Goal: Task Accomplishment & Management: Manage account settings

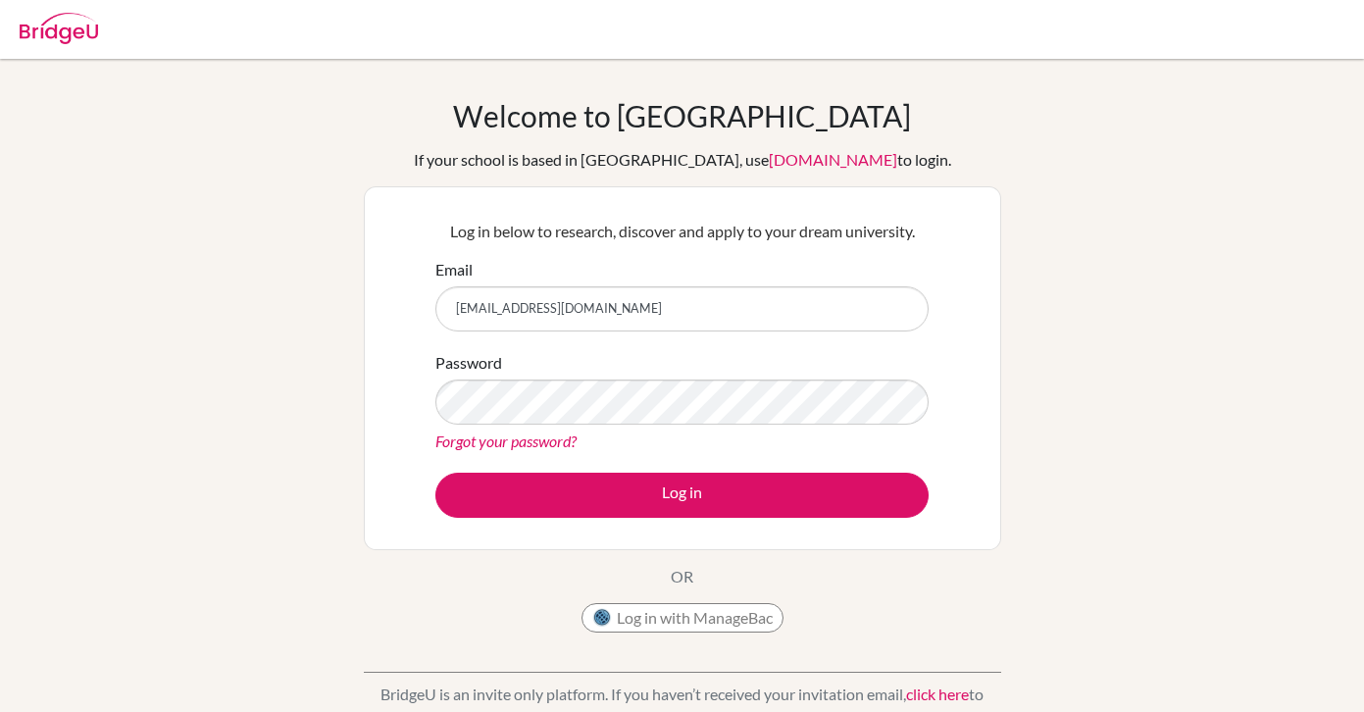
type input "[EMAIL_ADDRESS][DOMAIN_NAME]"
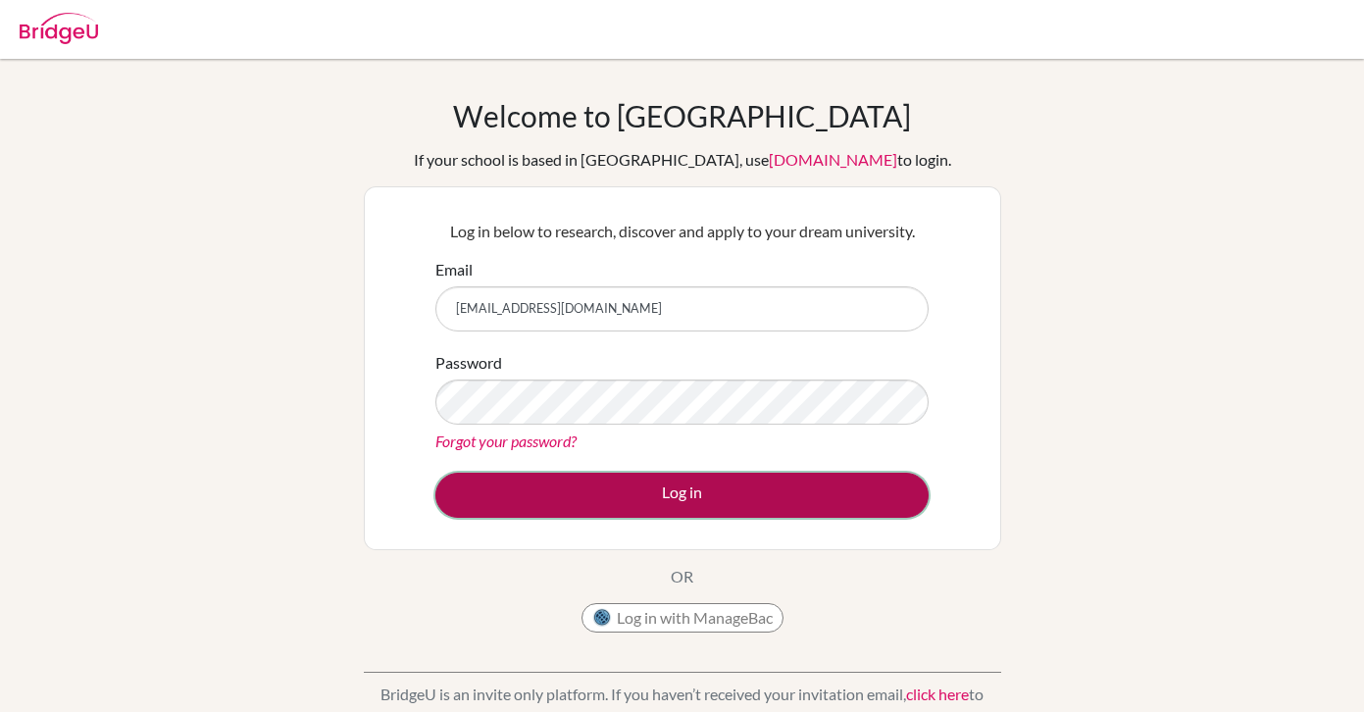
click at [745, 482] on button "Log in" at bounding box center [681, 495] width 493 height 45
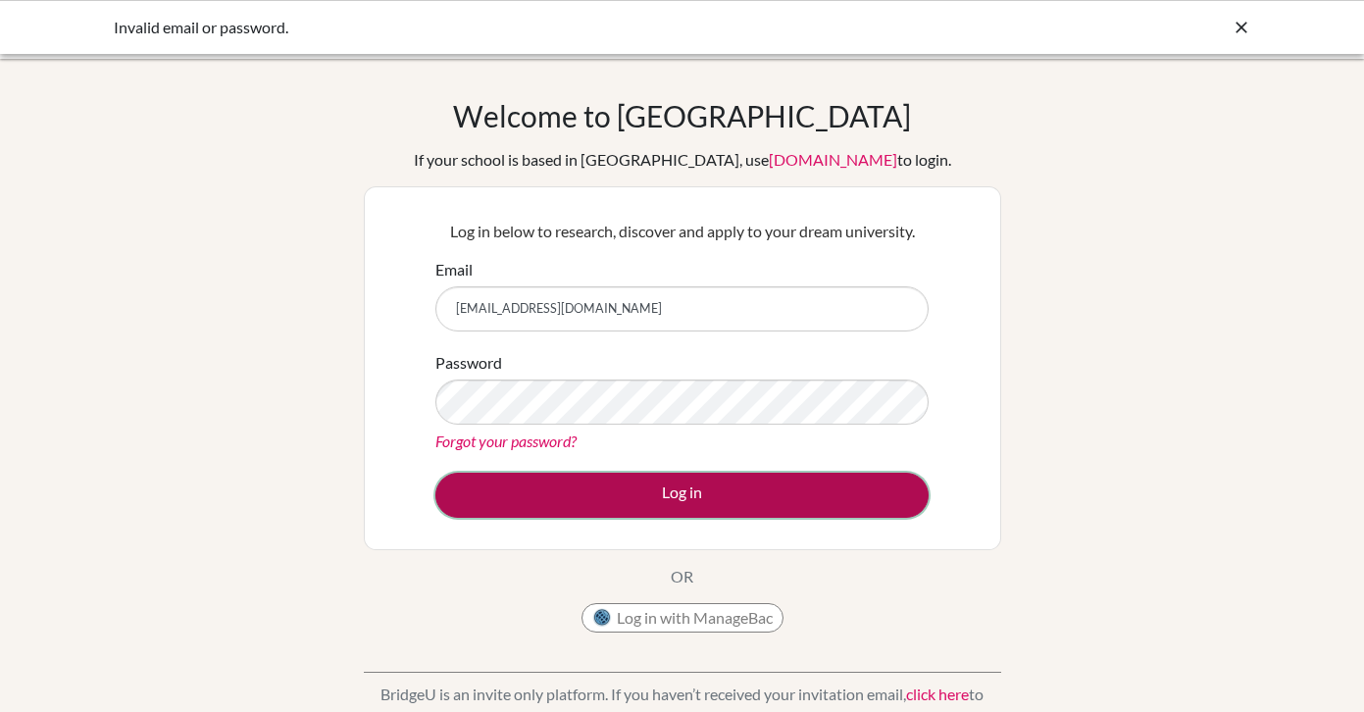
click at [723, 497] on button "Log in" at bounding box center [681, 495] width 493 height 45
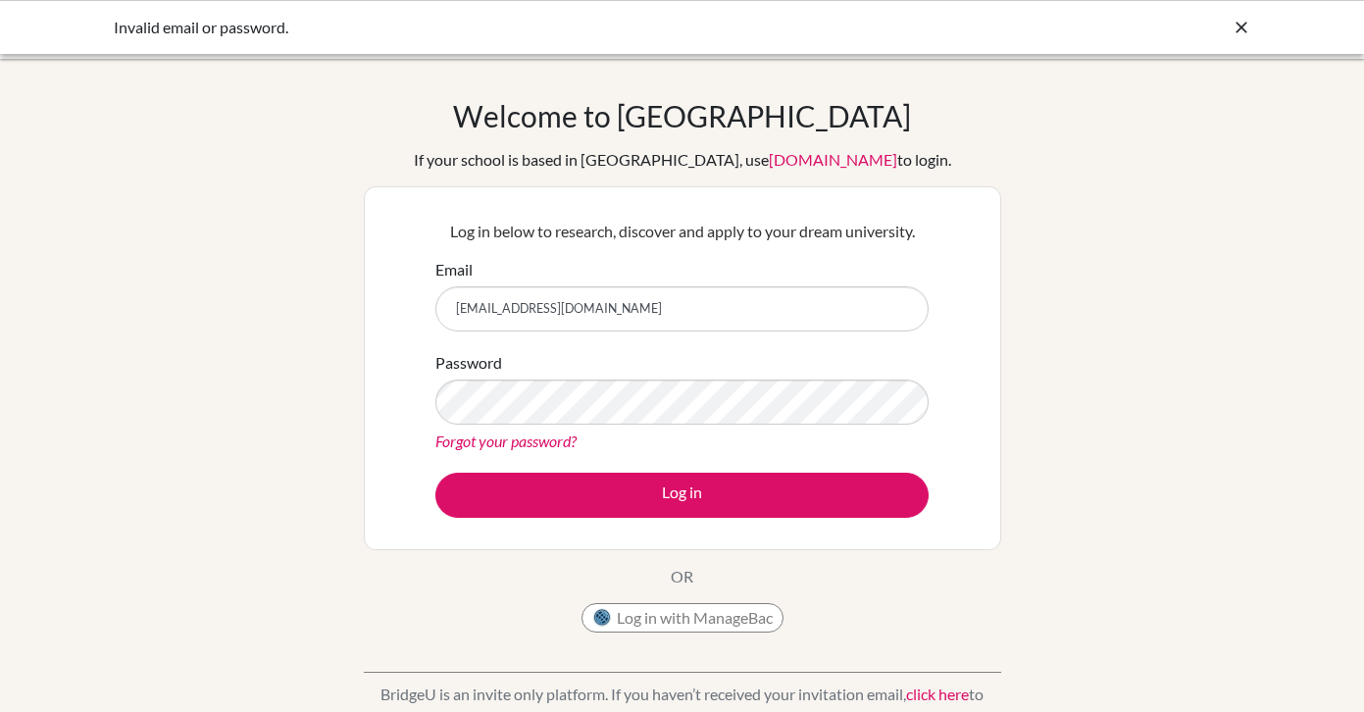
click at [508, 435] on link "Forgot your password?" at bounding box center [505, 440] width 141 height 19
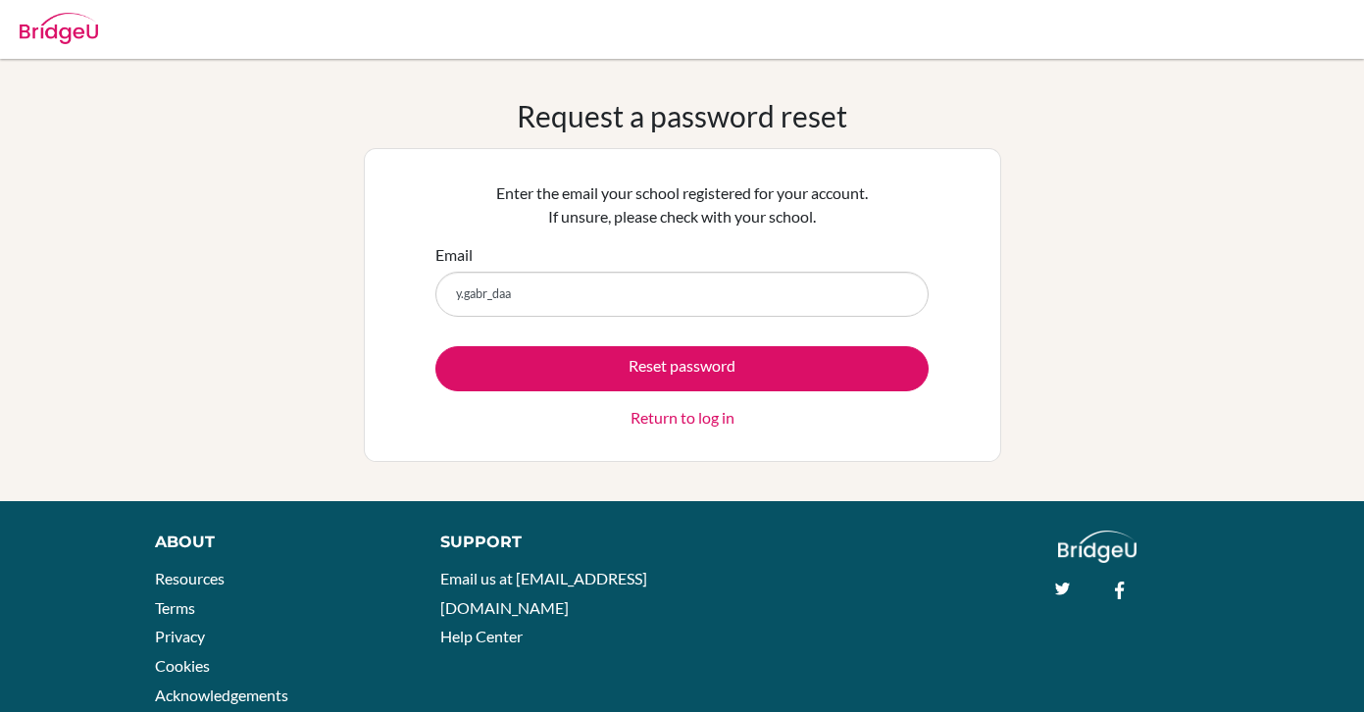
type input "y.gabr_daa@gemsedu.com"
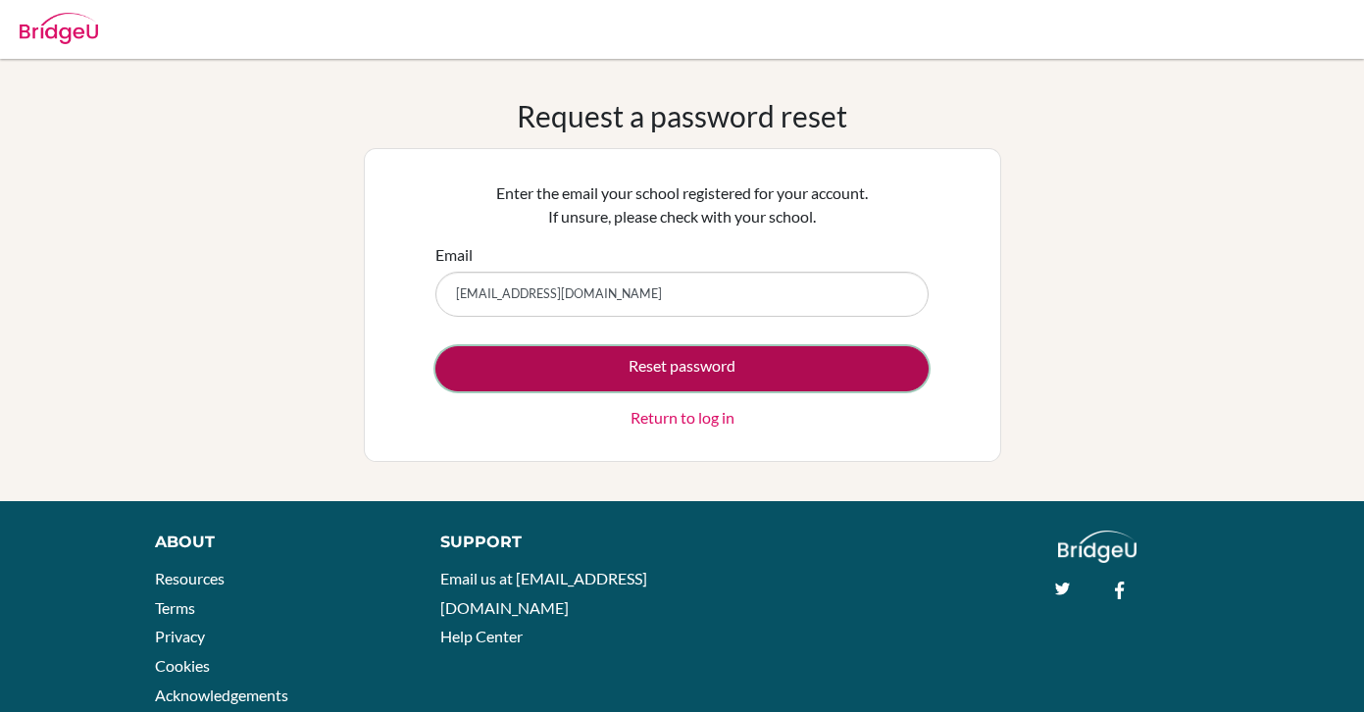
click at [670, 368] on button "Reset password" at bounding box center [681, 368] width 493 height 45
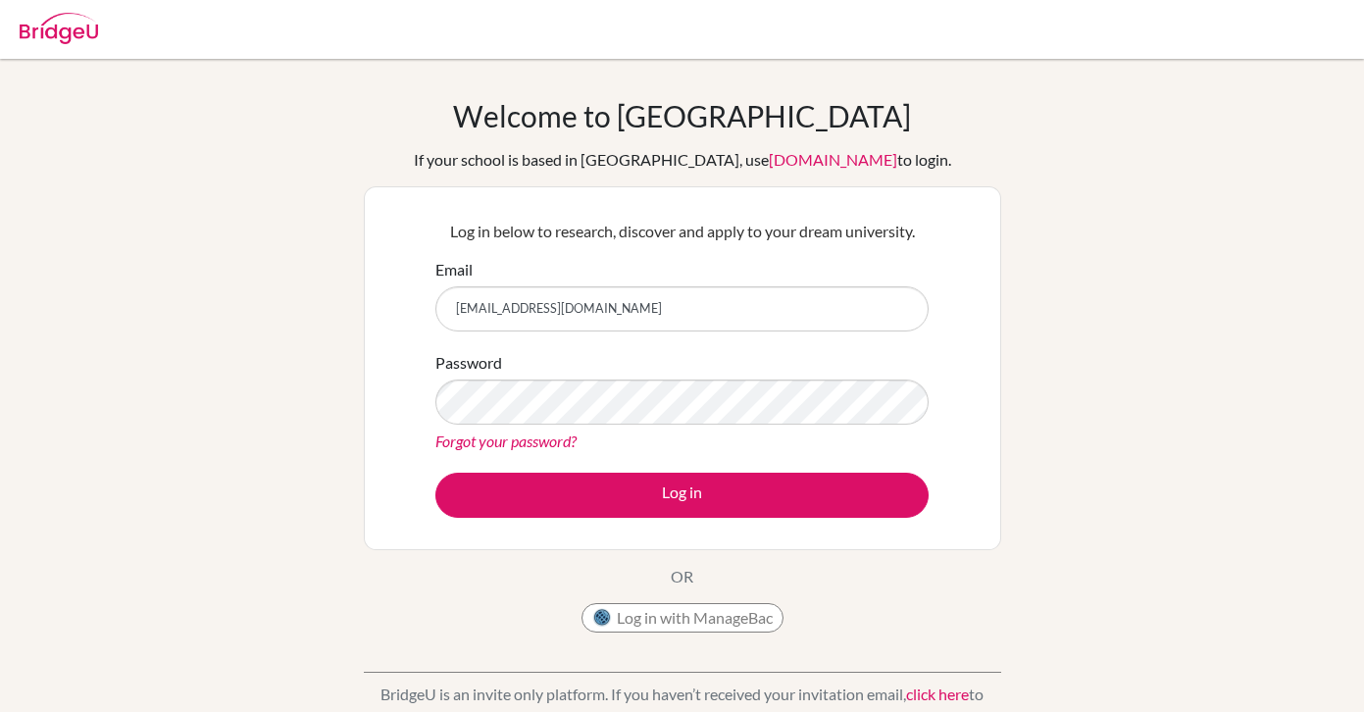
type input "y.gabr_daa@gemsedu.com"
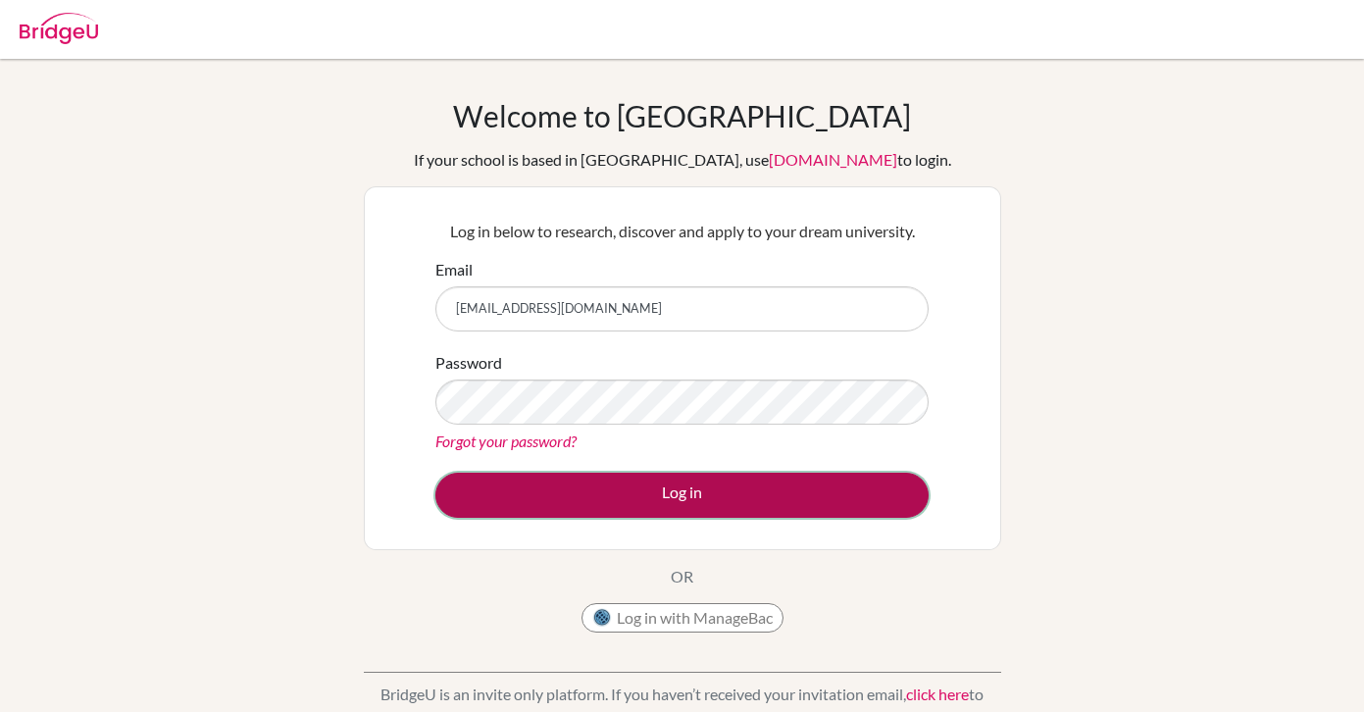
click at [766, 496] on button "Log in" at bounding box center [681, 495] width 493 height 45
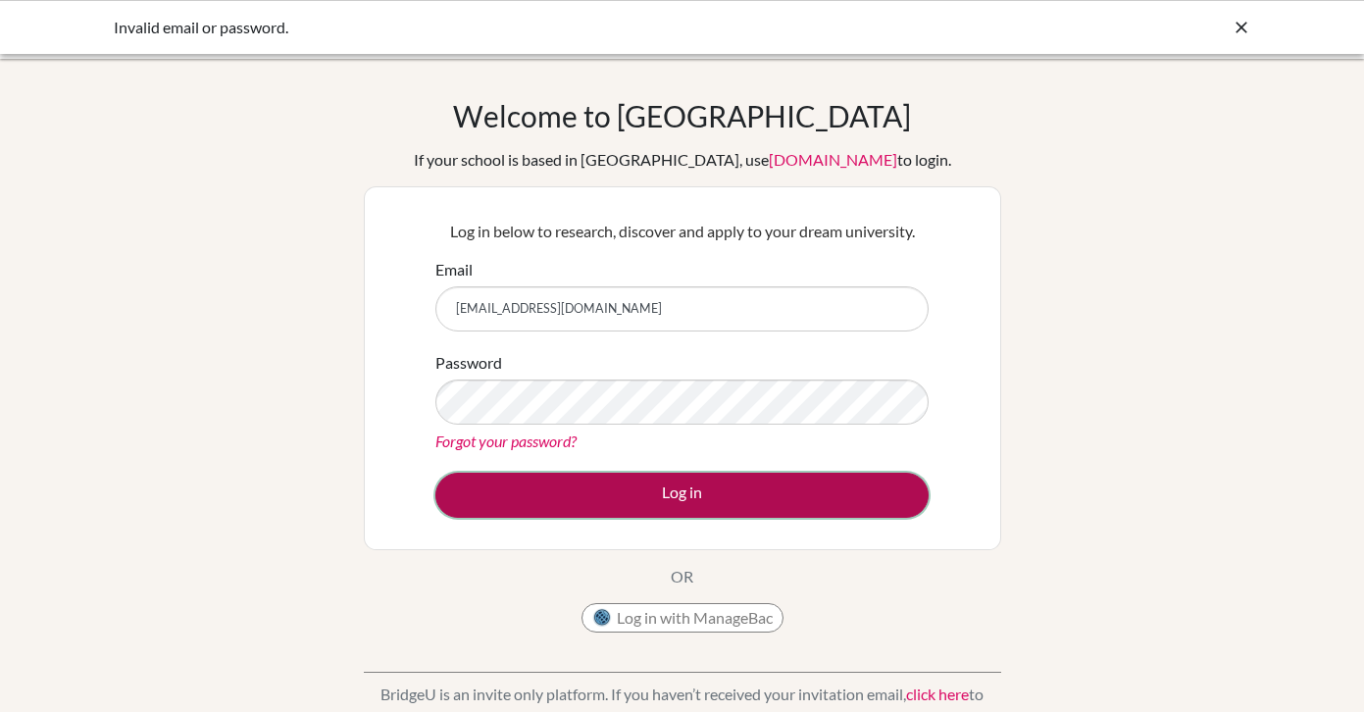
click at [632, 493] on button "Log in" at bounding box center [681, 495] width 493 height 45
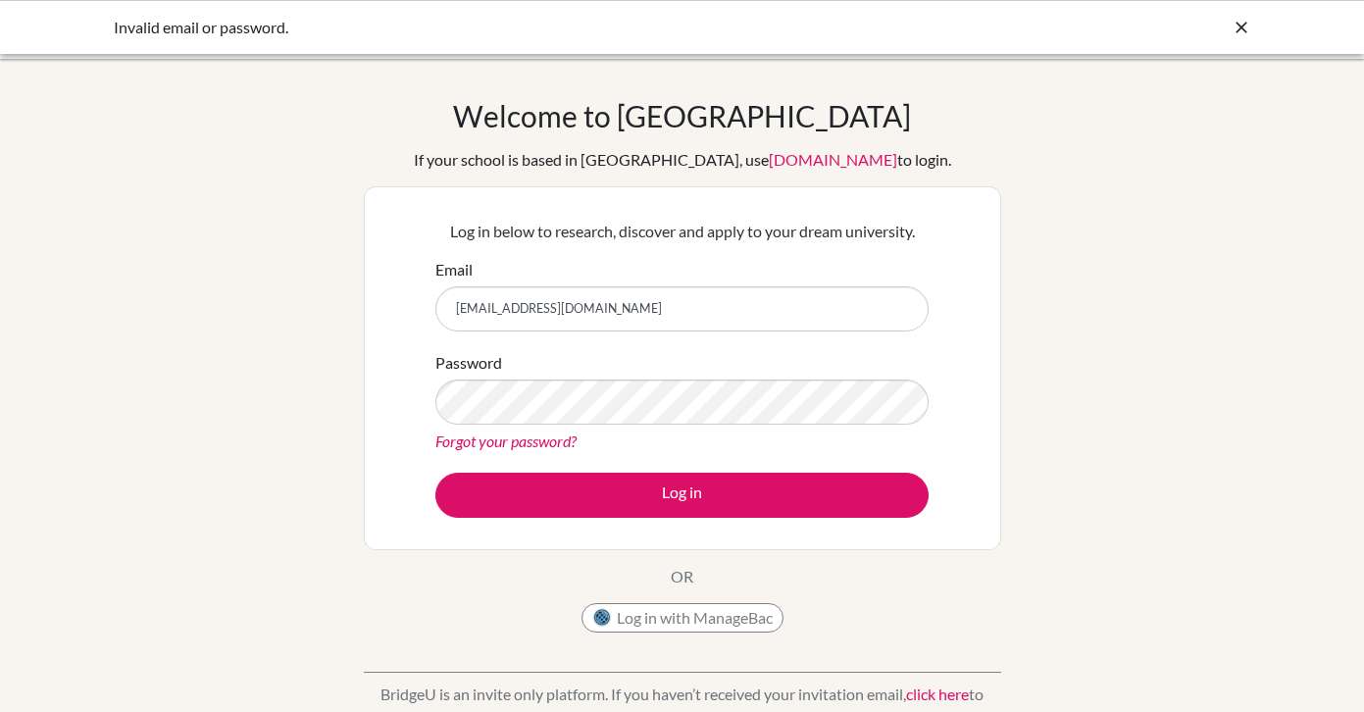
click at [512, 442] on link "Forgot your password?" at bounding box center [505, 440] width 141 height 19
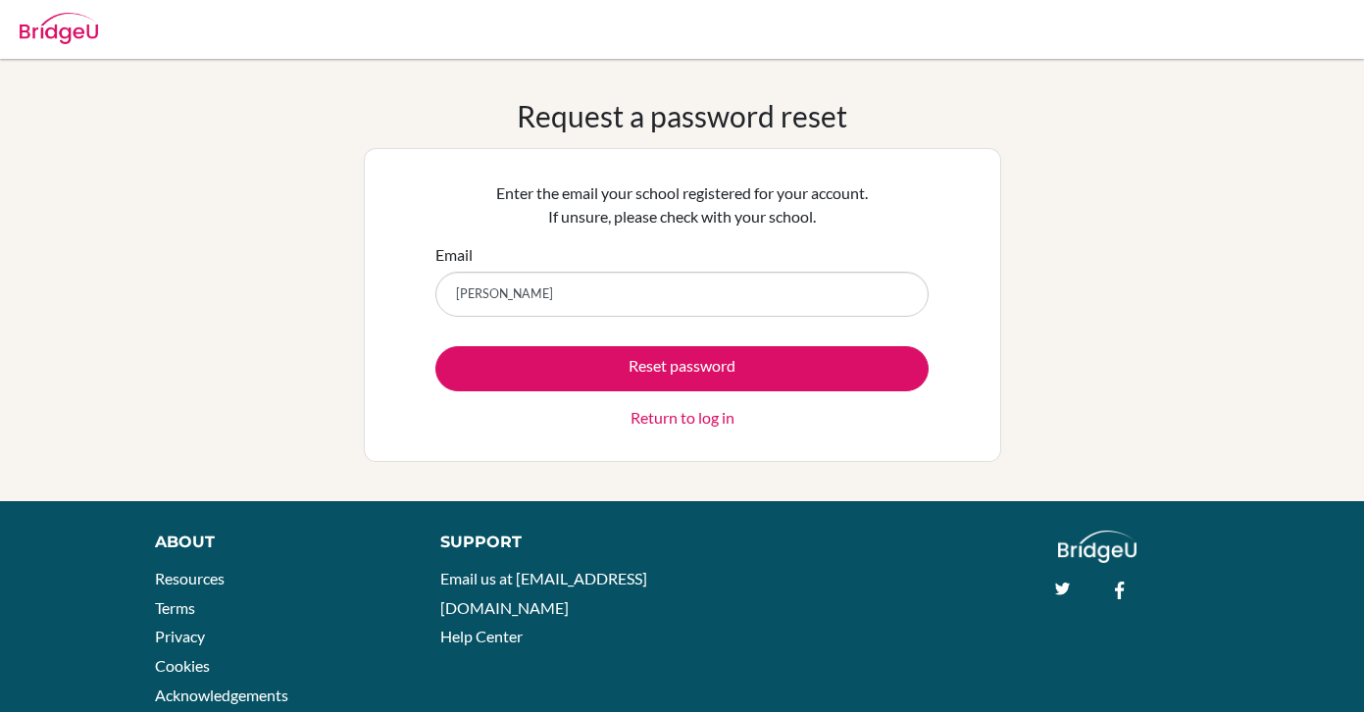
type input "[EMAIL_ADDRESS][DOMAIN_NAME]"
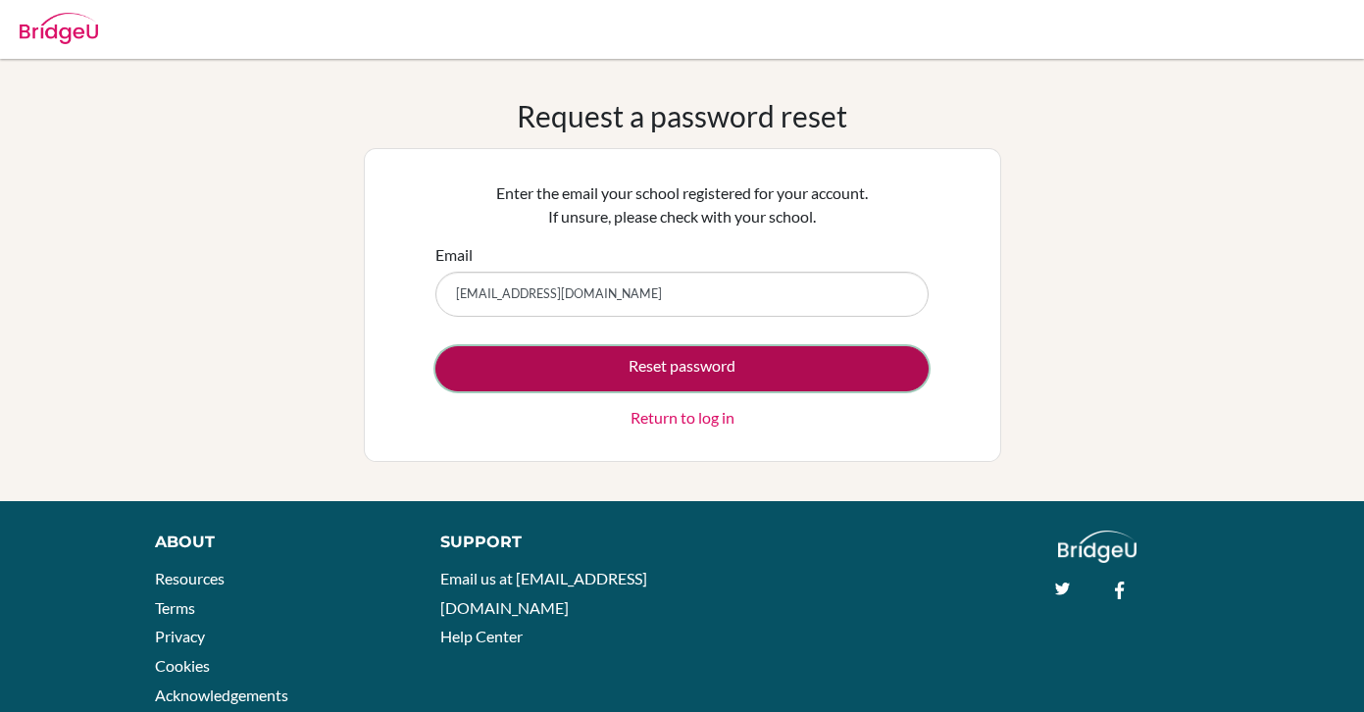
click at [623, 370] on button "Reset password" at bounding box center [681, 368] width 493 height 45
